Goal: Navigation & Orientation: Find specific page/section

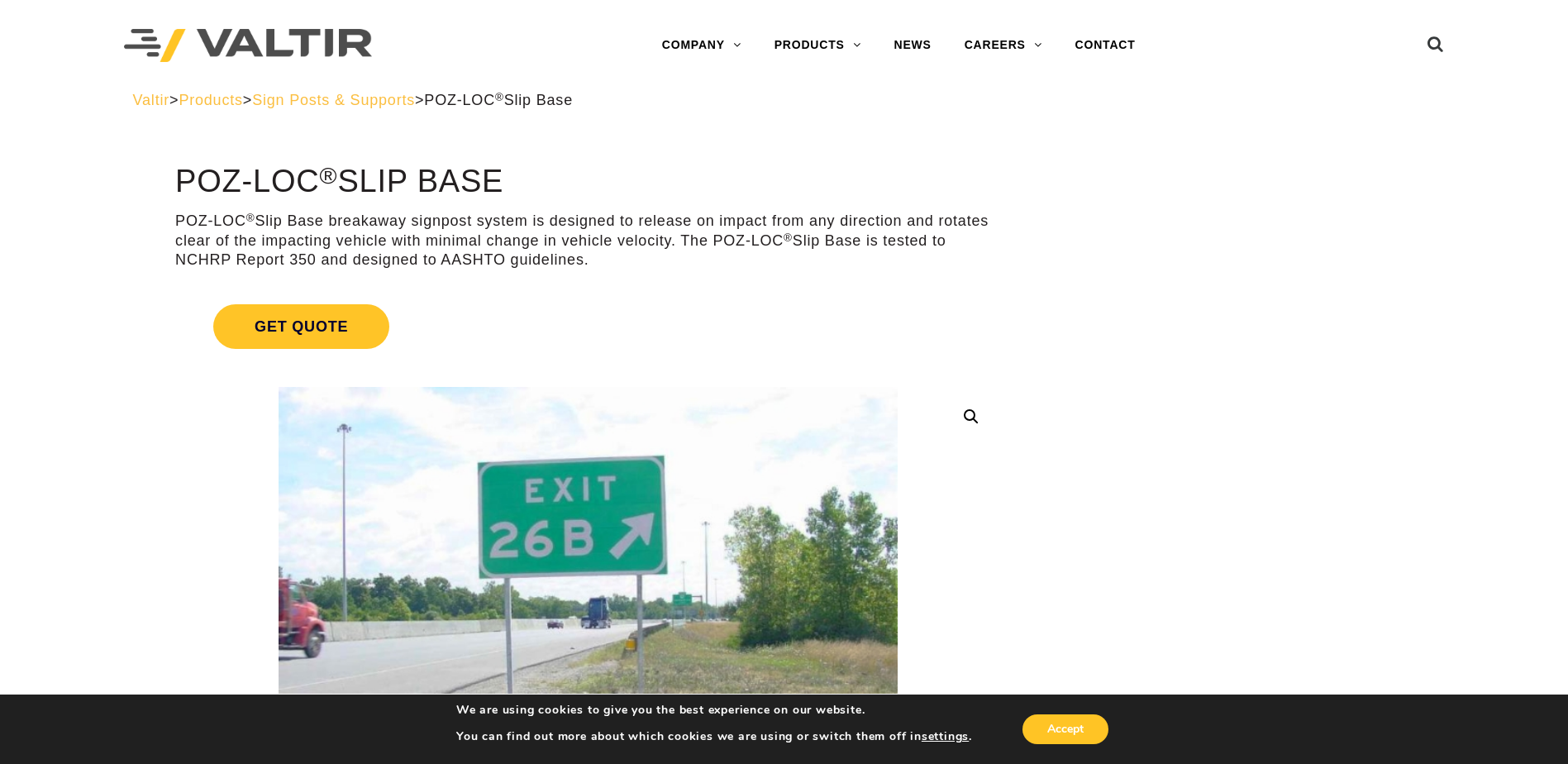
click at [369, 98] on span "Sign Posts & Supports" at bounding box center [333, 100] width 163 height 17
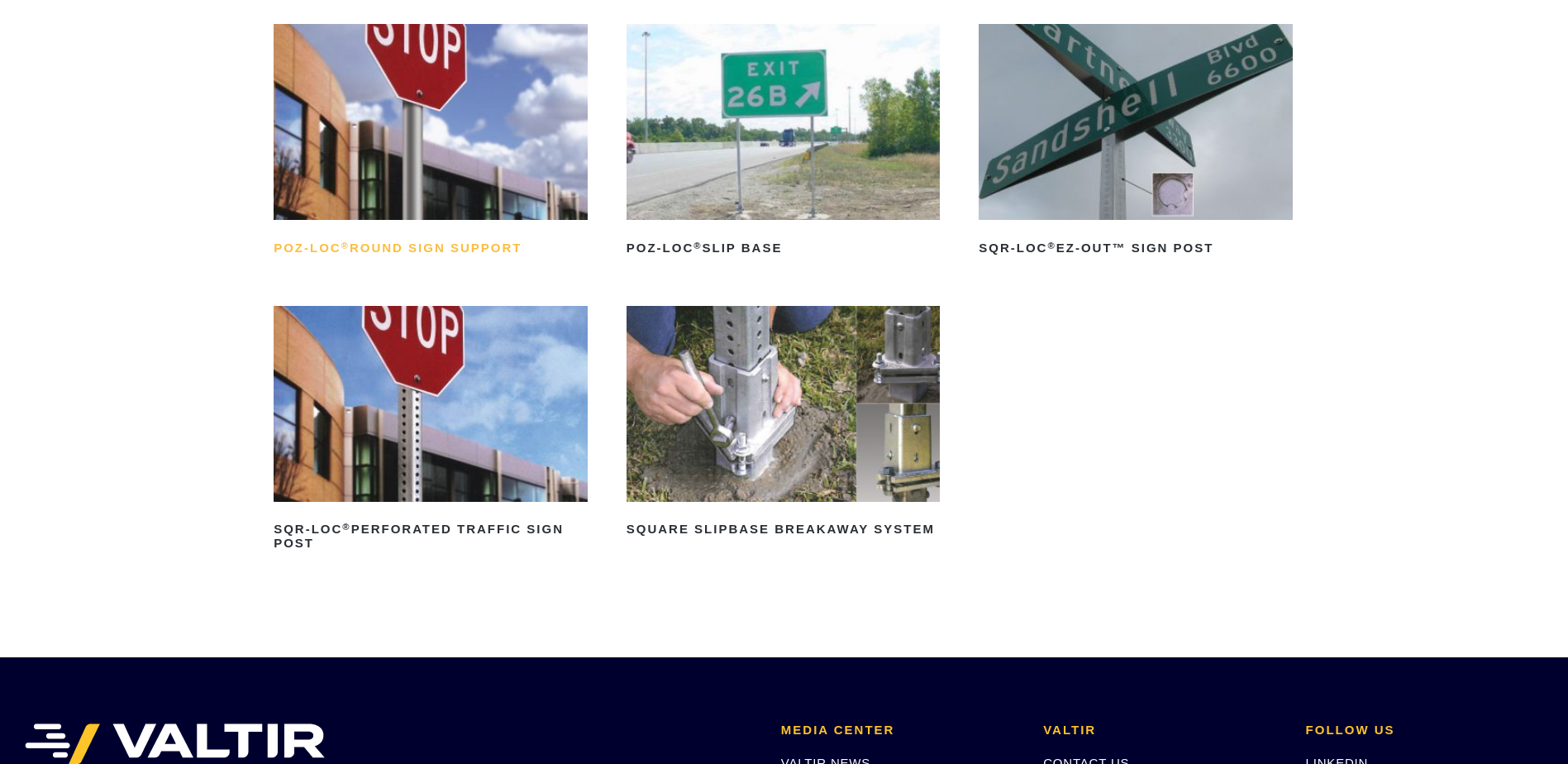
scroll to position [248, 0]
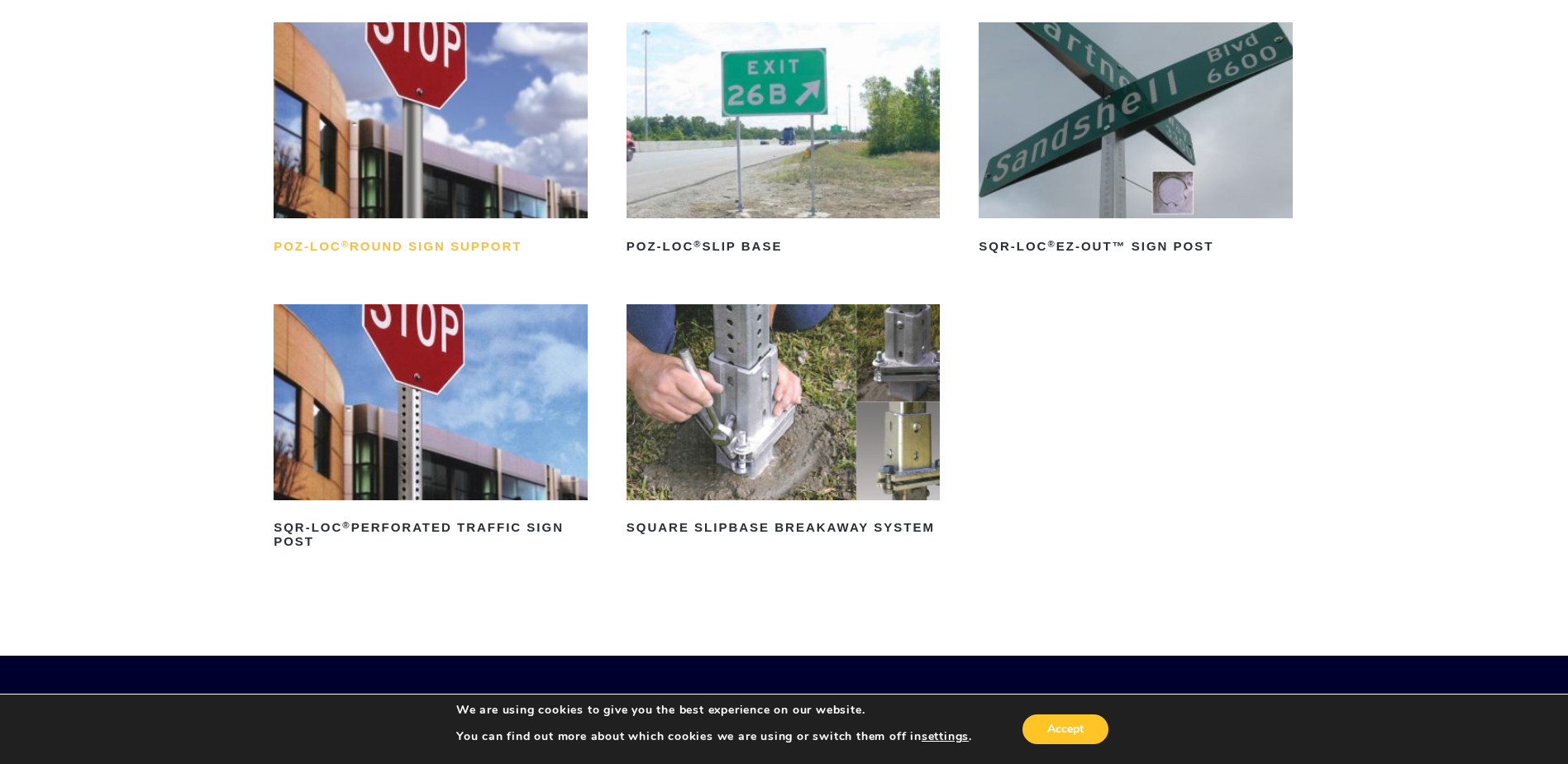
click at [440, 248] on h2 "POZ-LOC ® Round Sign Support" at bounding box center [430, 247] width 314 height 27
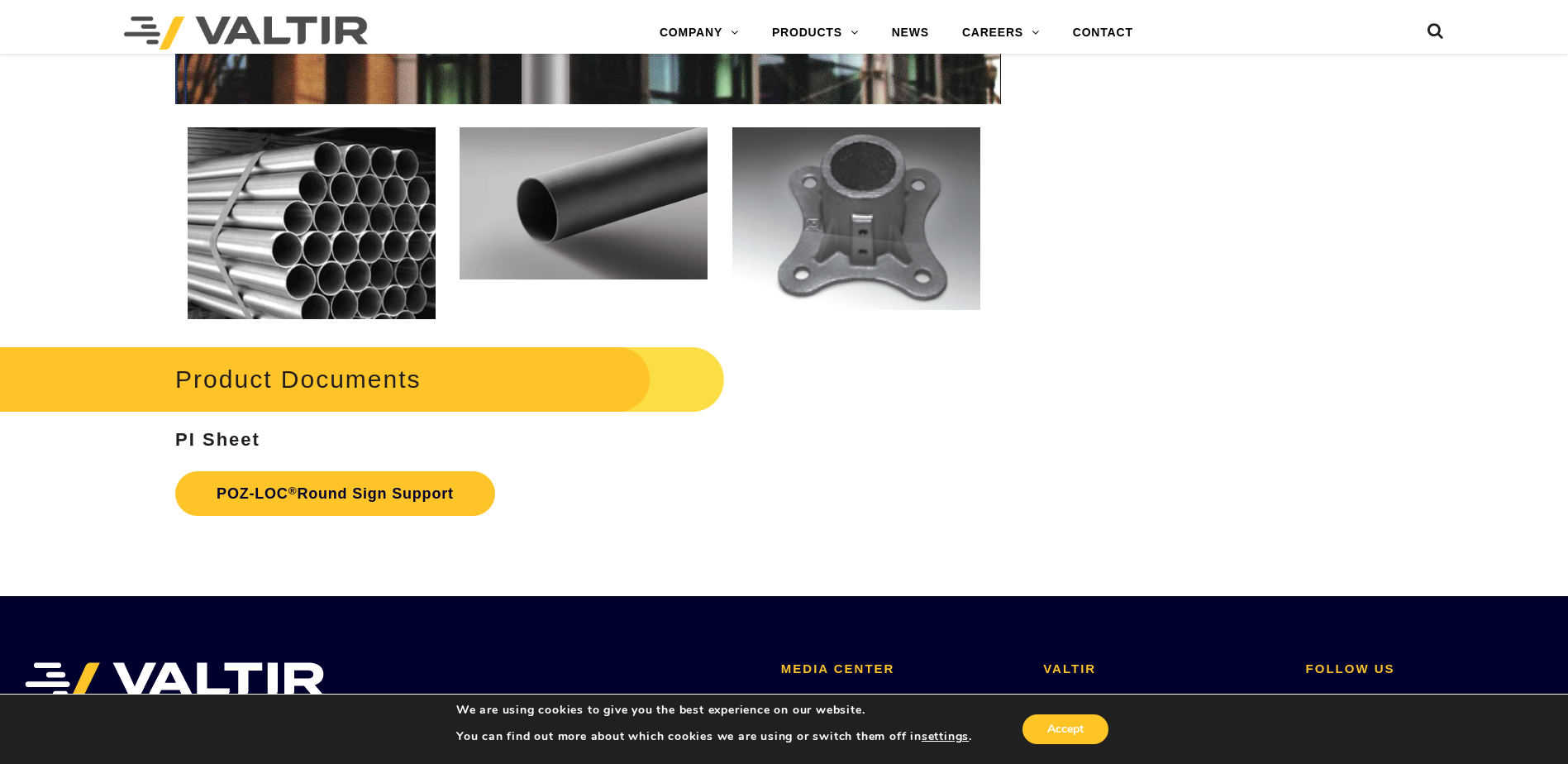
scroll to position [2315, 0]
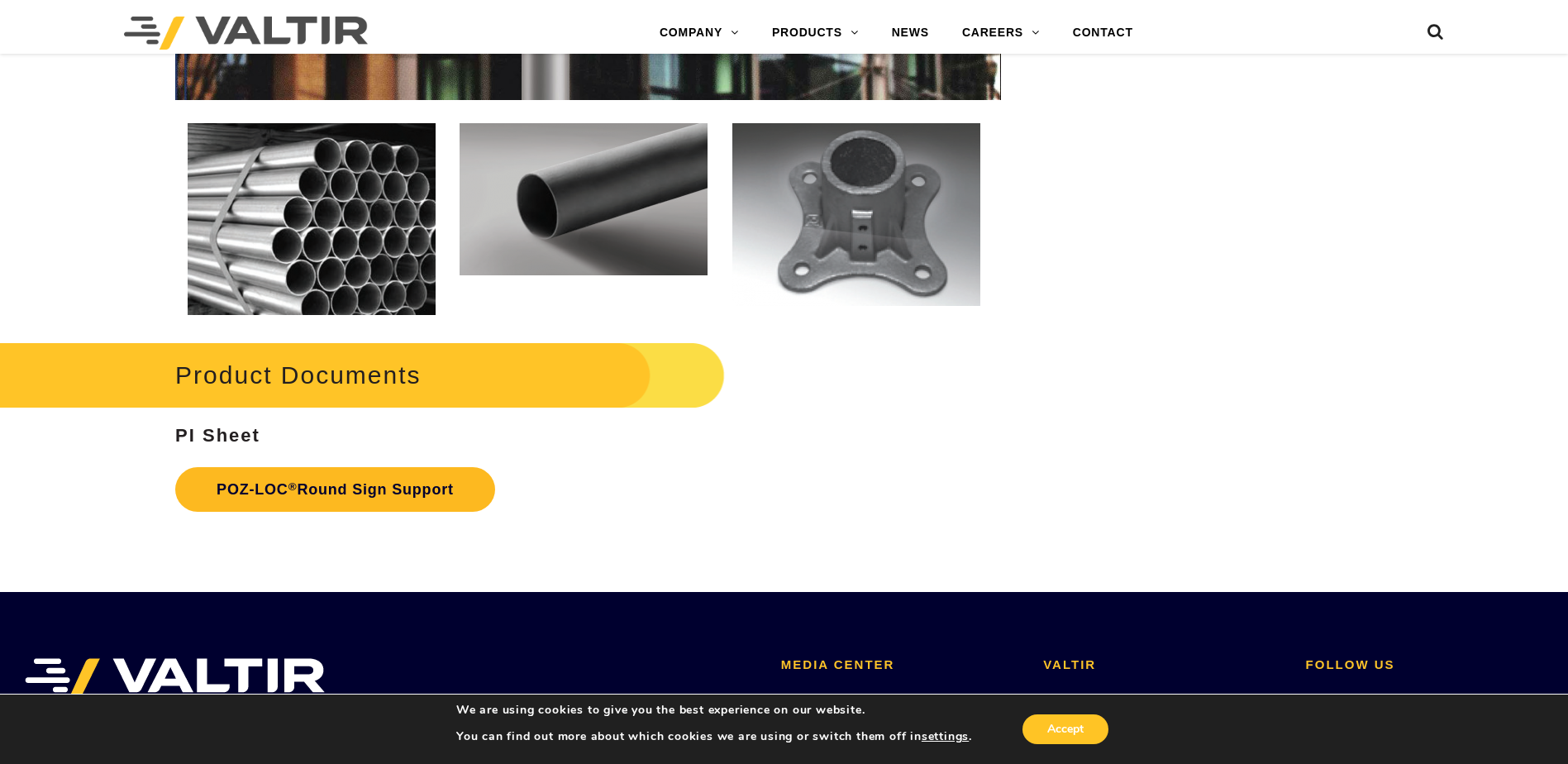
click at [385, 494] on link "POZ-LOC ® Round Sign Support" at bounding box center [335, 490] width 320 height 45
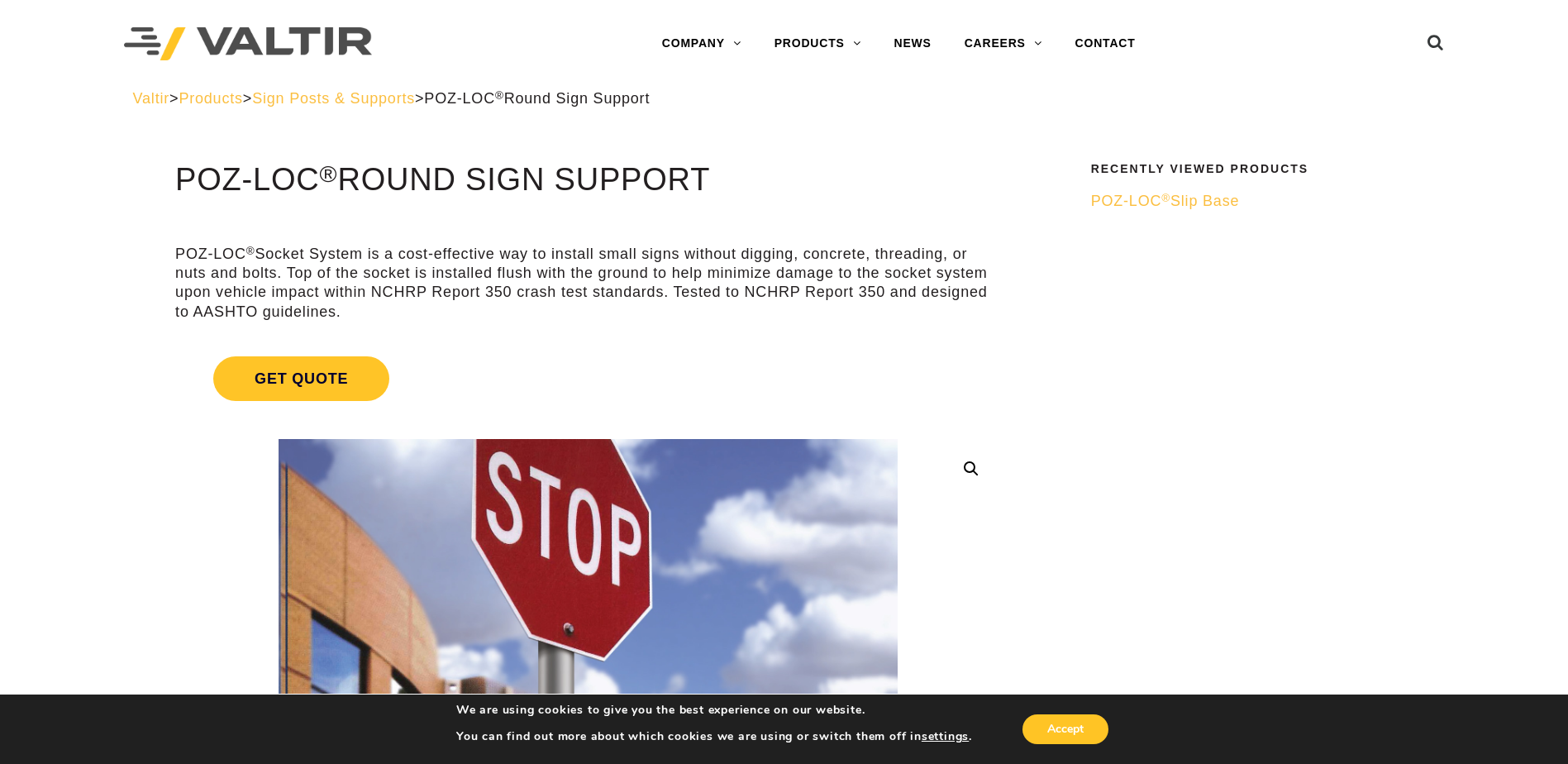
scroll to position [0, 0]
